Goal: Obtain resource: Obtain resource

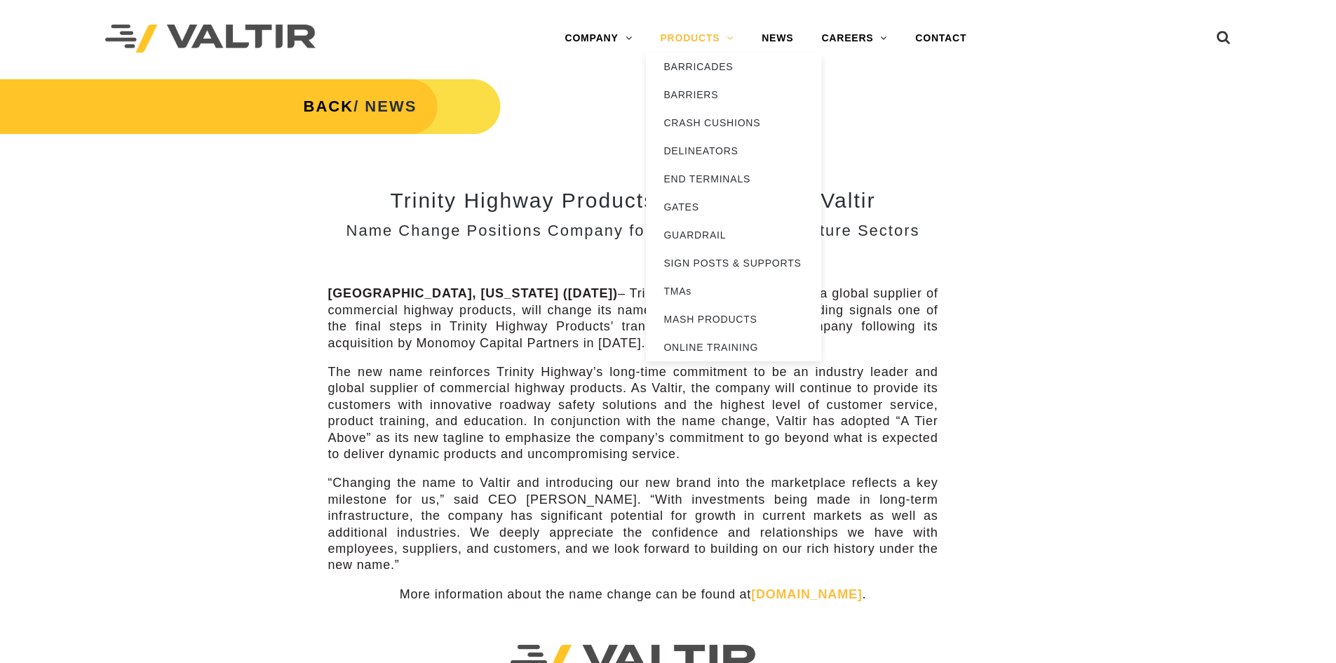
click at [708, 35] on link "PRODUCTS" at bounding box center [697, 39] width 102 height 28
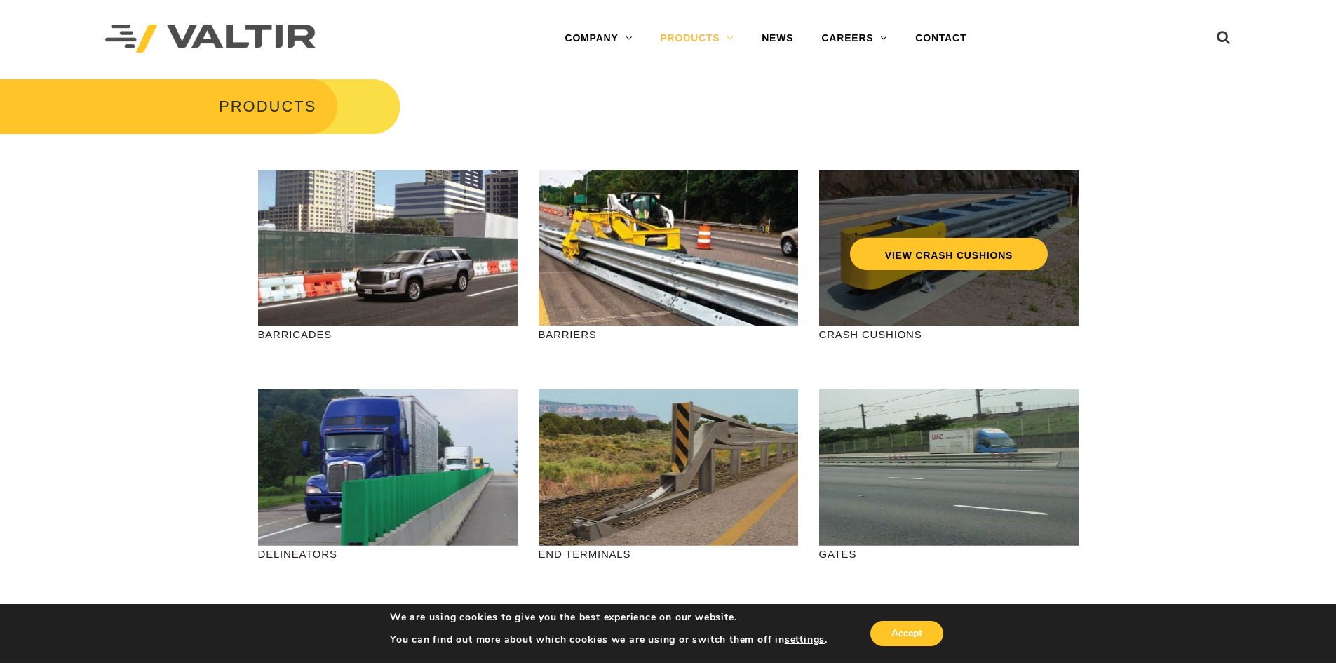
click at [919, 274] on div "VIEW CRASH CUSHIONS" at bounding box center [948, 248] width 259 height 156
click at [939, 251] on link "VIEW CRASH CUSHIONS" at bounding box center [948, 254] width 198 height 32
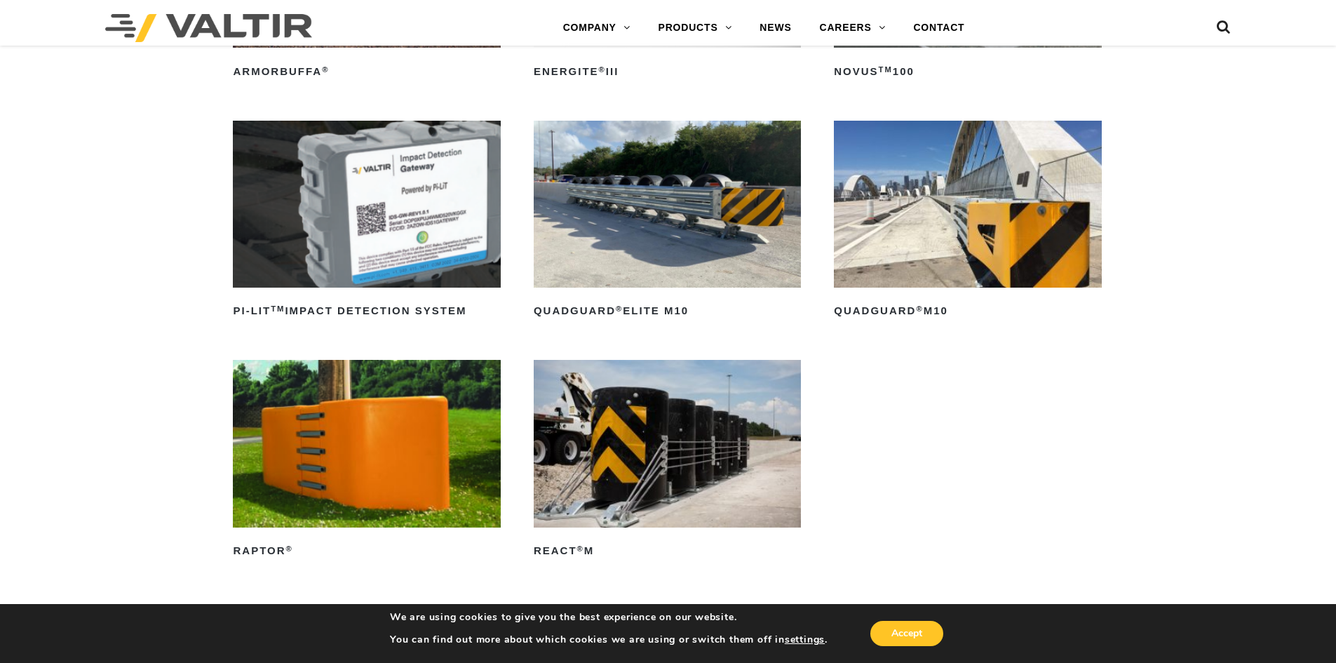
scroll to position [351, 0]
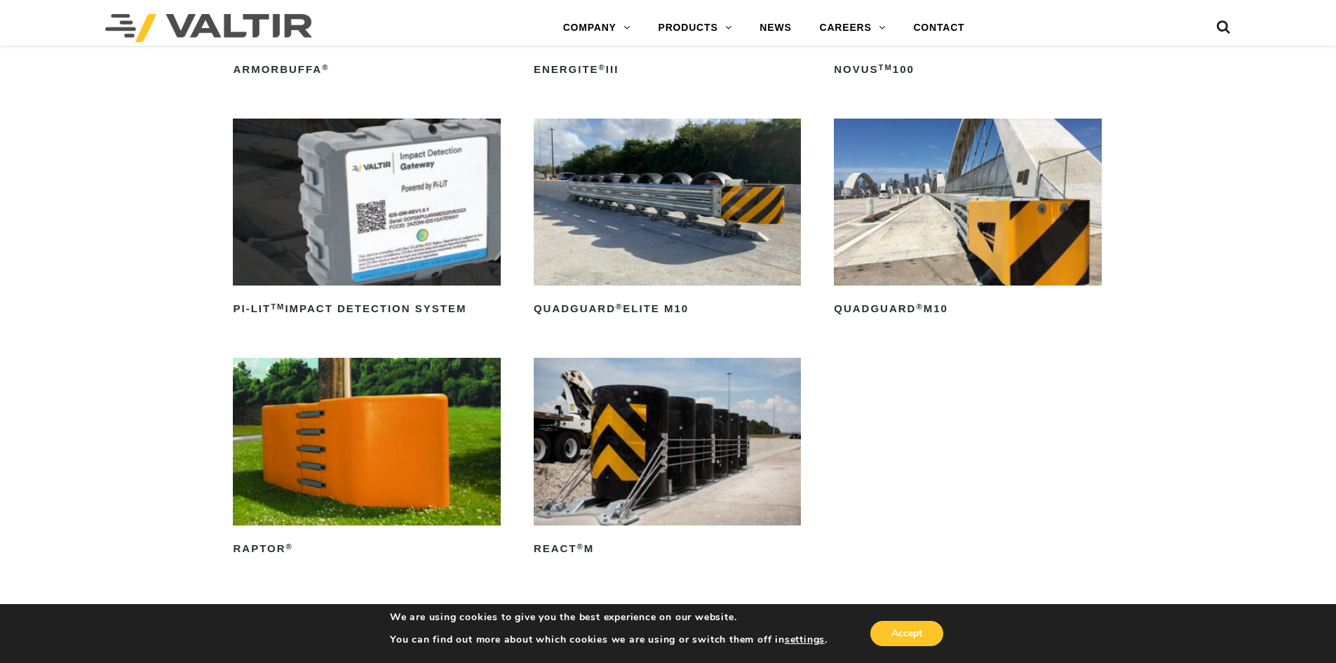
click at [950, 256] on img at bounding box center [967, 202] width 267 height 167
click at [936, 252] on img at bounding box center [967, 202] width 267 height 167
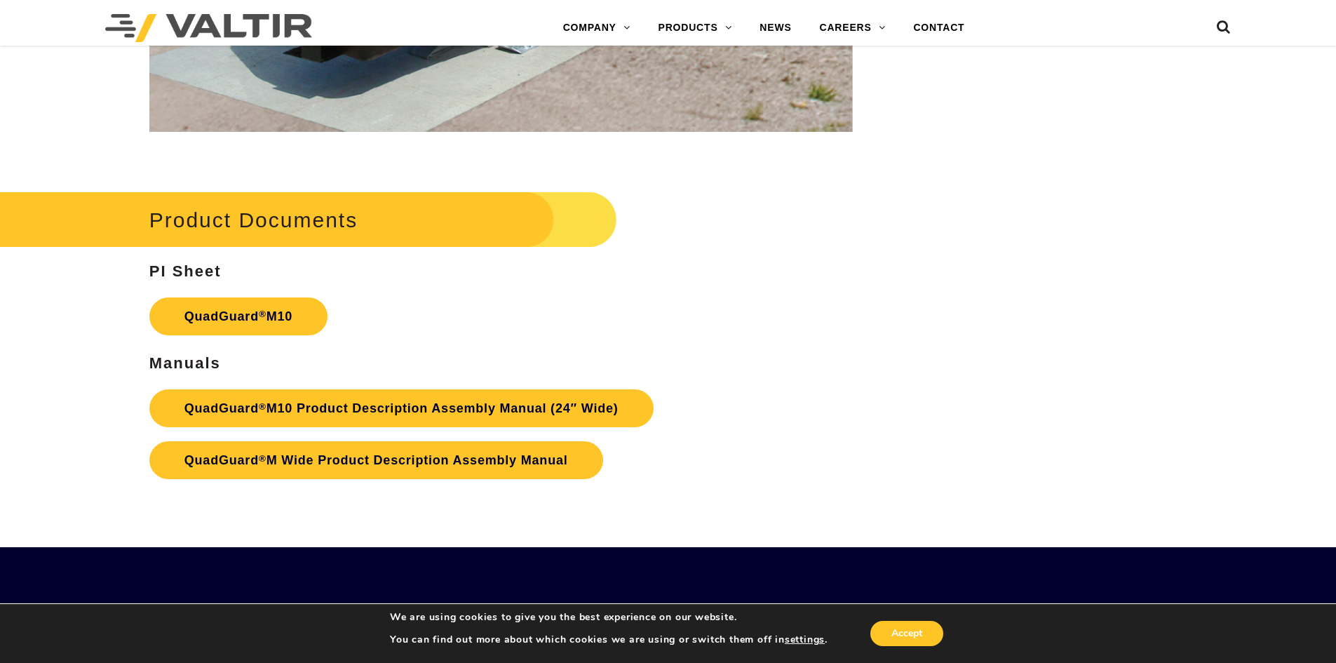
scroll to position [5141, 0]
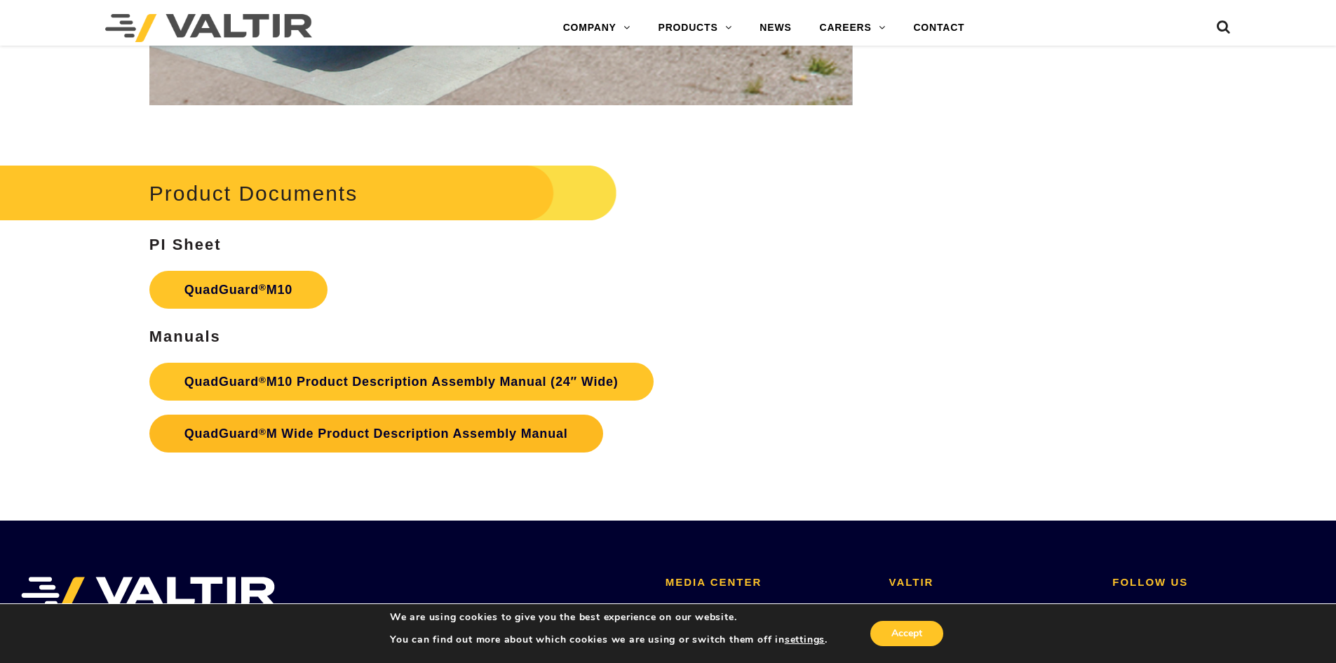
click at [406, 438] on link "QuadGuard ® M Wide Product Description Assembly Manual" at bounding box center [376, 433] width 454 height 38
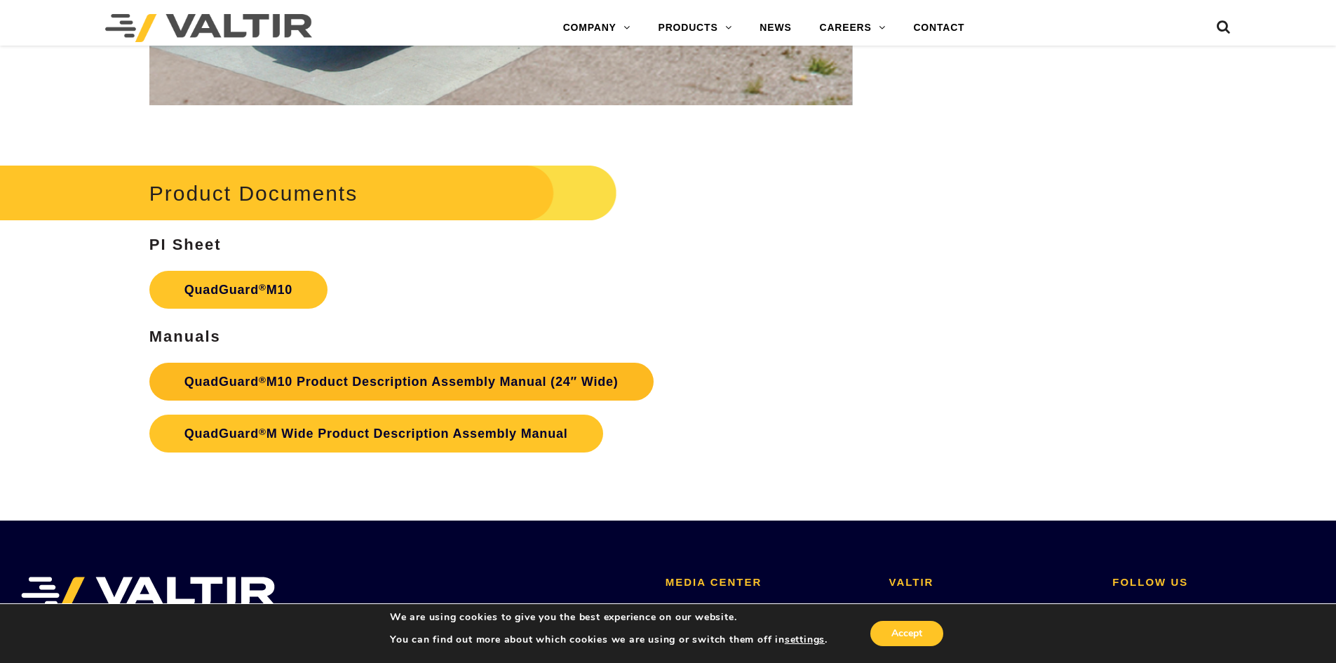
click at [264, 381] on sup "®" at bounding box center [263, 379] width 8 height 11
